Goal: Find specific fact: Find specific fact

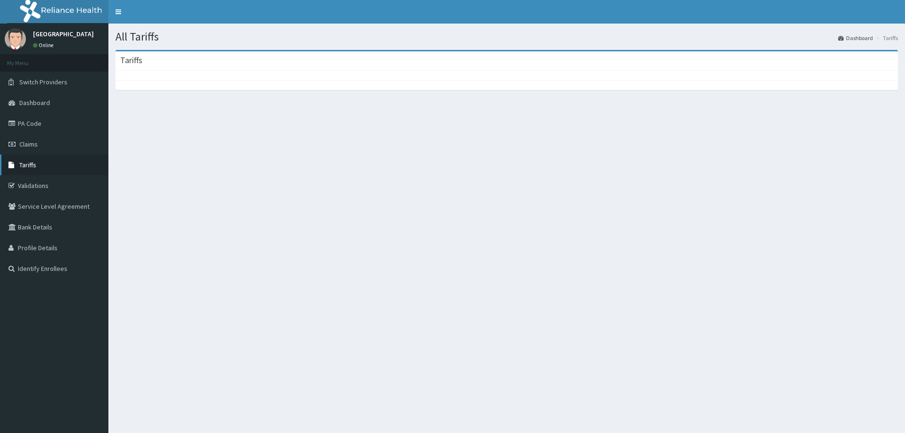
click at [22, 165] on span "Tariffs" at bounding box center [27, 165] width 17 height 8
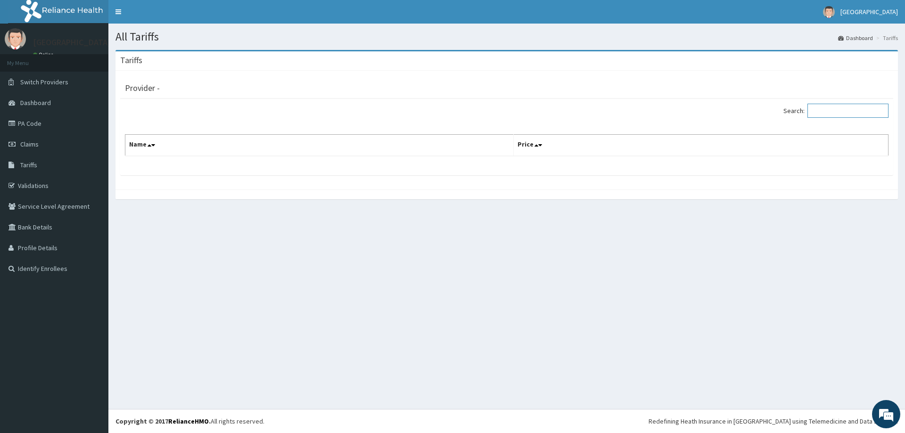
click at [835, 108] on input "Search:" at bounding box center [848, 111] width 81 height 14
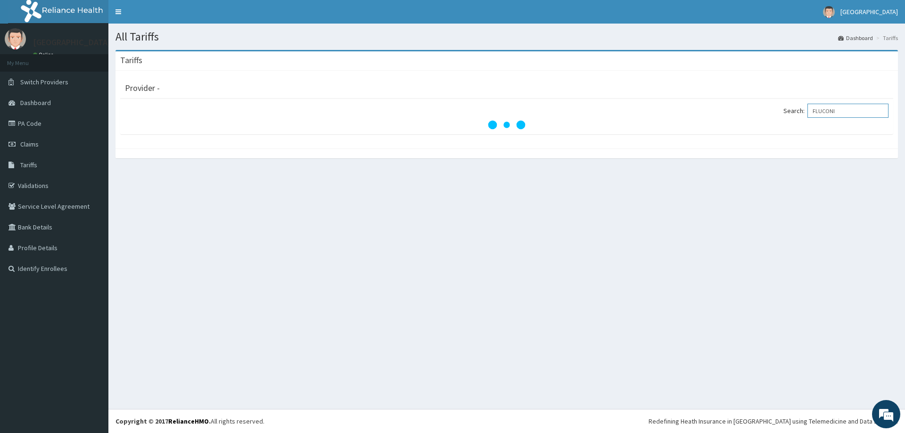
type input "FLUCONI"
click at [32, 124] on link "PA Code" at bounding box center [54, 123] width 108 height 21
click at [29, 122] on link "PA Code" at bounding box center [54, 123] width 108 height 21
